Goal: Information Seeking & Learning: Learn about a topic

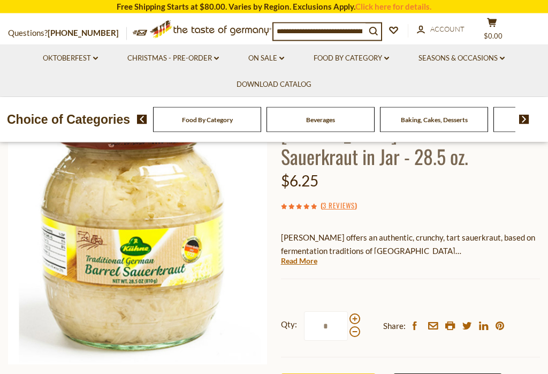
scroll to position [104, 0]
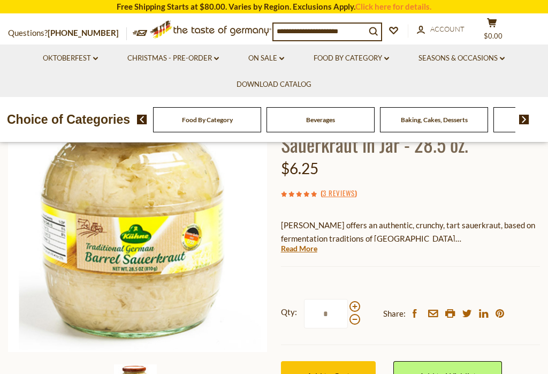
click at [352, 188] on link "3 Reviews" at bounding box center [339, 193] width 32 height 12
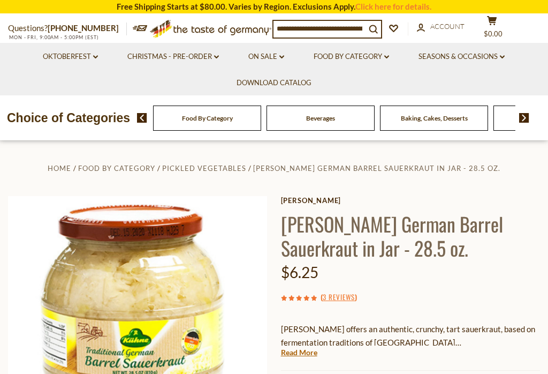
click at [346, 294] on link "3 Reviews" at bounding box center [339, 297] width 32 height 12
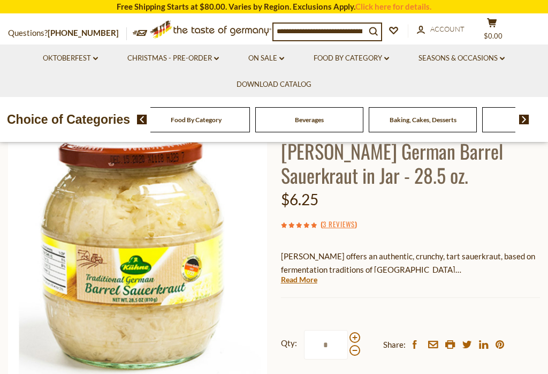
click at [351, 222] on link "3 Reviews" at bounding box center [339, 224] width 32 height 12
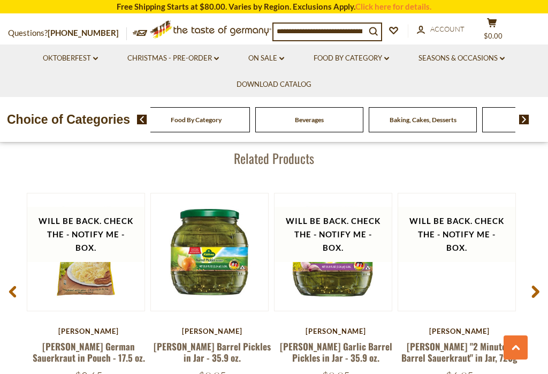
scroll to position [1268, 0]
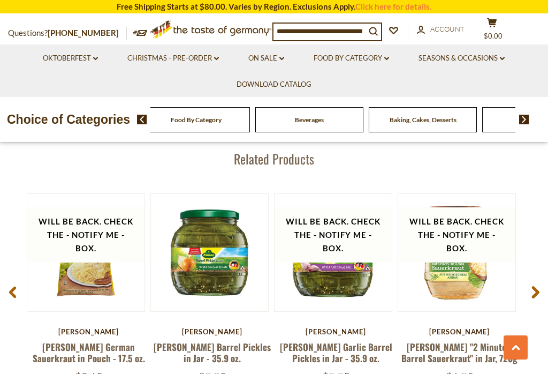
click at [484, 294] on link at bounding box center [457, 252] width 98 height 98
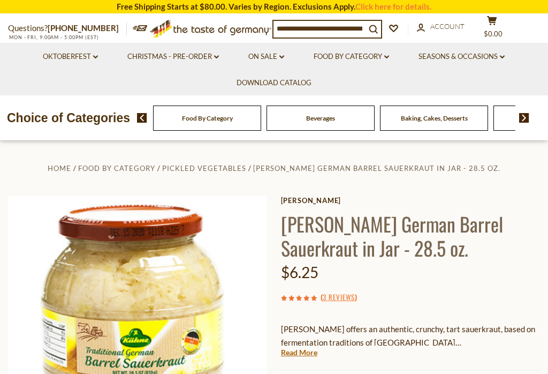
click at [303, 347] on link "Read More" at bounding box center [299, 352] width 36 height 11
